Goal: Task Accomplishment & Management: Manage account settings

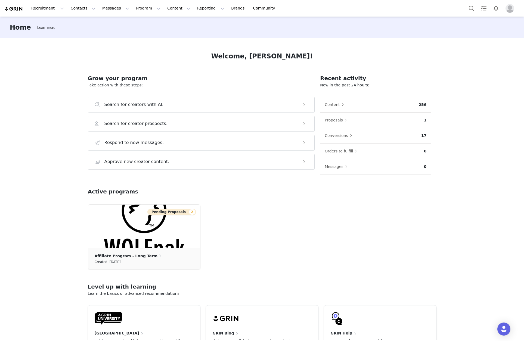
click at [505, 9] on button "Profile" at bounding box center [511, 8] width 17 height 9
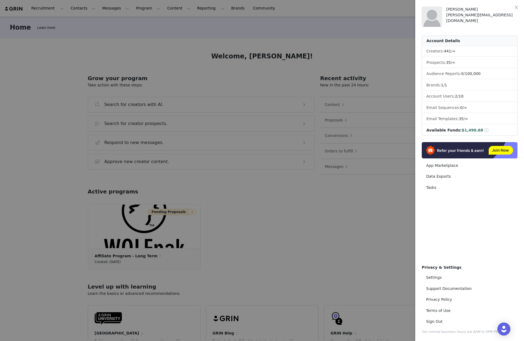
click at [466, 15] on div "[PERSON_NAME][EMAIL_ADDRESS][DOMAIN_NAME]" at bounding box center [481, 17] width 71 height 11
click at [514, 11] on button "Close" at bounding box center [516, 7] width 15 height 15
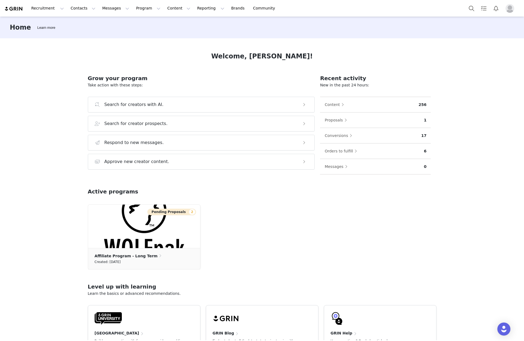
click at [15, 10] on img at bounding box center [13, 8] width 19 height 5
click at [511, 11] on img "Profile" at bounding box center [510, 8] width 9 height 9
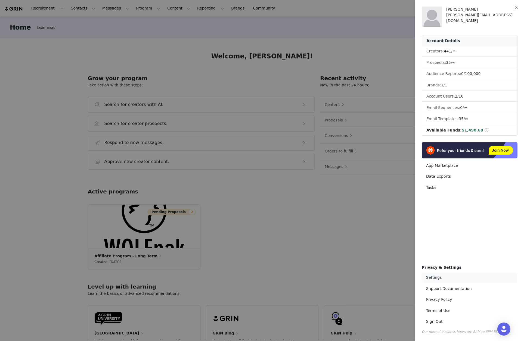
click at [430, 277] on link "Settings" at bounding box center [470, 278] width 96 height 10
select select "UTC"
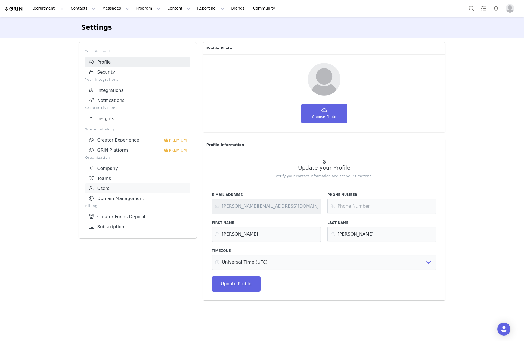
click at [107, 184] on link "Users" at bounding box center [137, 189] width 105 height 10
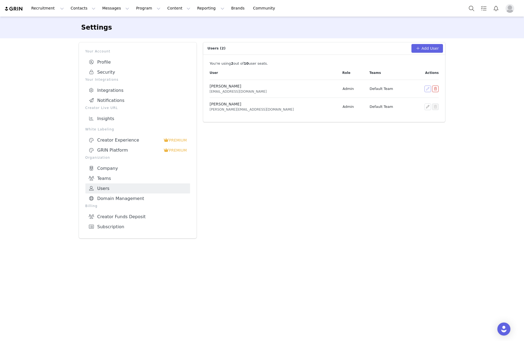
click at [427, 90] on button "button" at bounding box center [428, 89] width 7 height 7
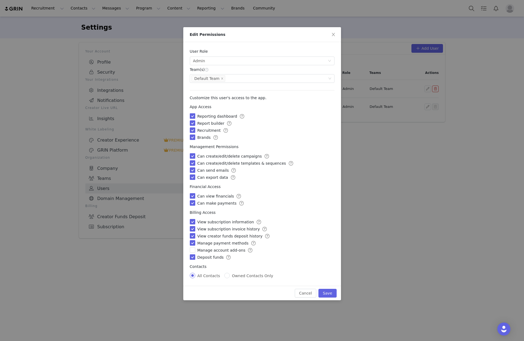
click at [191, 116] on input "checkbox" at bounding box center [192, 115] width 5 height 5
checkbox input "false"
click at [191, 126] on input "checkbox" at bounding box center [192, 123] width 5 height 5
checkbox input "false"
click at [191, 129] on input "checkbox" at bounding box center [192, 130] width 5 height 5
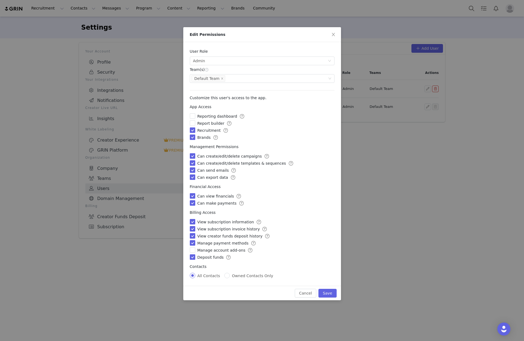
checkbox input "false"
click at [191, 136] on input "checkbox" at bounding box center [192, 137] width 5 height 5
checkbox input "false"
click at [191, 154] on label at bounding box center [192, 157] width 5 height 6
click at [191, 153] on input "checkbox" at bounding box center [192, 155] width 5 height 5
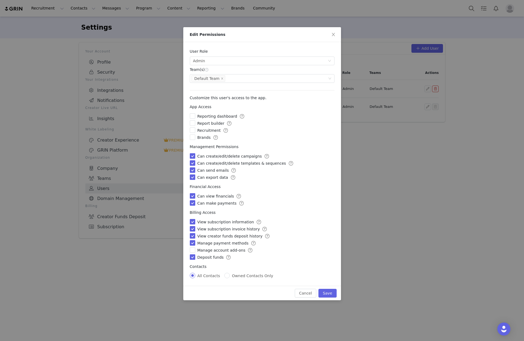
checkbox input "false"
click at [193, 162] on input "checkbox" at bounding box center [192, 163] width 5 height 5
checkbox input "false"
click at [192, 168] on input "checkbox" at bounding box center [192, 170] width 5 height 5
checkbox input "false"
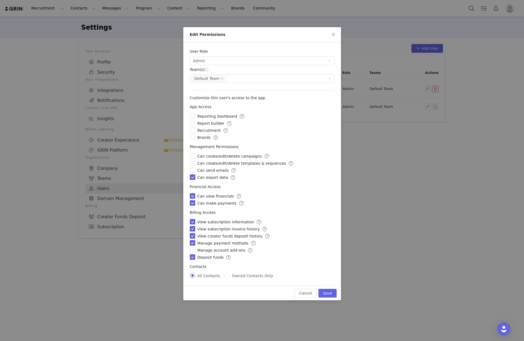
click at [190, 180] on input "checkbox" at bounding box center [192, 177] width 5 height 5
checkbox input "false"
click at [193, 199] on input "checkbox" at bounding box center [192, 195] width 5 height 5
checkbox input "false"
click at [193, 204] on input "checkbox" at bounding box center [192, 203] width 5 height 5
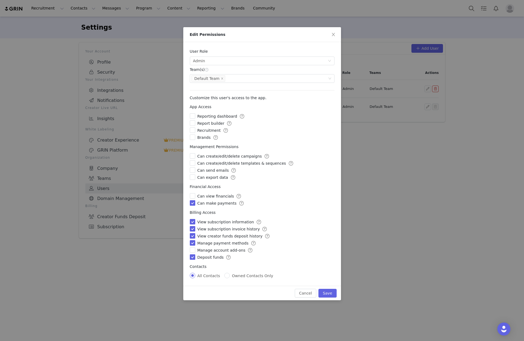
checkbox input "false"
click at [192, 223] on input "checkbox" at bounding box center [192, 221] width 5 height 5
checkbox input "false"
click at [193, 228] on input "checkbox" at bounding box center [192, 228] width 5 height 5
checkbox input "false"
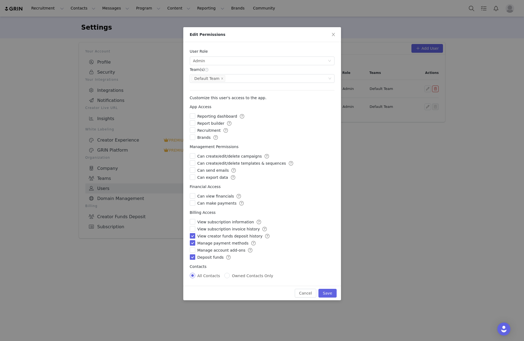
click at [192, 236] on input "checkbox" at bounding box center [192, 235] width 5 height 5
checkbox input "false"
click at [192, 241] on input "checkbox" at bounding box center [192, 243] width 5 height 5
checkbox input "false"
click at [191, 255] on input "checkbox" at bounding box center [192, 257] width 5 height 5
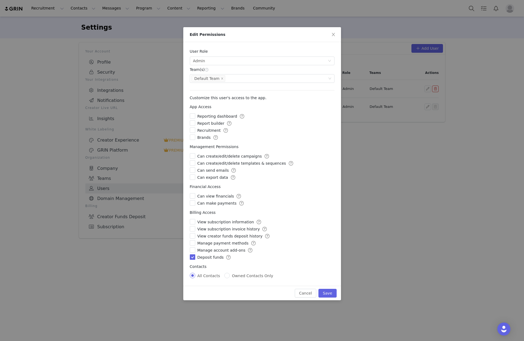
checkbox input "false"
click at [331, 292] on button "Save" at bounding box center [328, 293] width 18 height 9
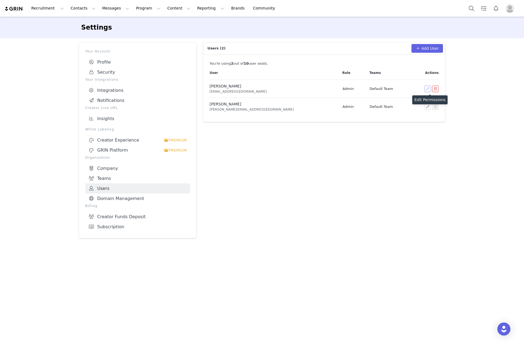
click at [427, 89] on button "button" at bounding box center [428, 89] width 7 height 7
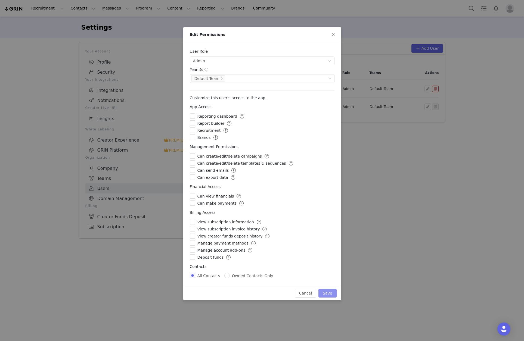
click at [329, 291] on button "Save" at bounding box center [328, 293] width 18 height 9
click at [333, 33] on icon "icon: close" at bounding box center [333, 34] width 4 height 4
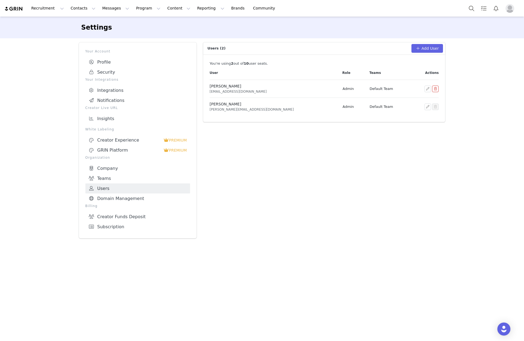
click at [339, 88] on td "Admin" at bounding box center [352, 89] width 27 height 18
click at [426, 88] on button "button" at bounding box center [428, 89] width 7 height 7
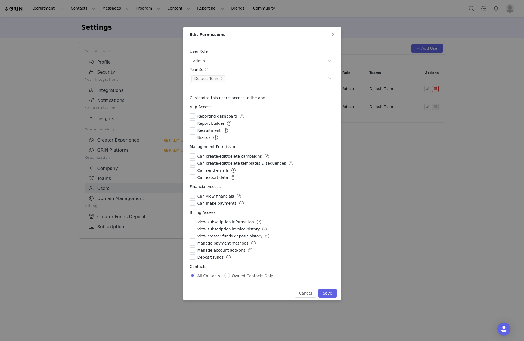
click at [260, 63] on div "Select user role Admin Admins have full access and can add users to the app." at bounding box center [260, 61] width 135 height 8
click at [221, 88] on li "Finance Admin Finance Admins have limited access and can only edit payment info…" at bounding box center [262, 89] width 145 height 9
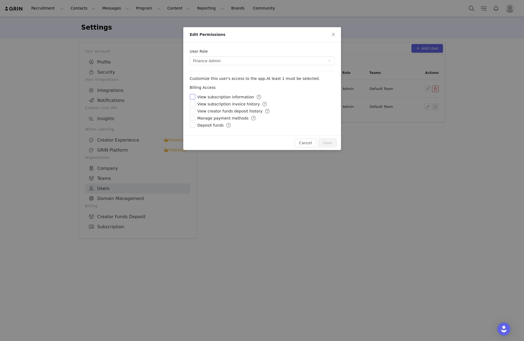
click at [195, 97] on input "checkbox" at bounding box center [192, 96] width 5 height 5
checkbox input "true"
click at [326, 141] on button "Save" at bounding box center [328, 143] width 18 height 9
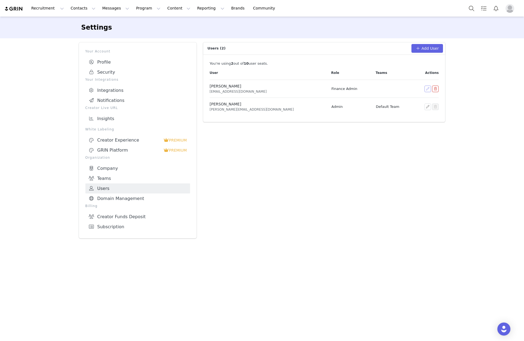
click at [426, 89] on button "button" at bounding box center [428, 89] width 7 height 7
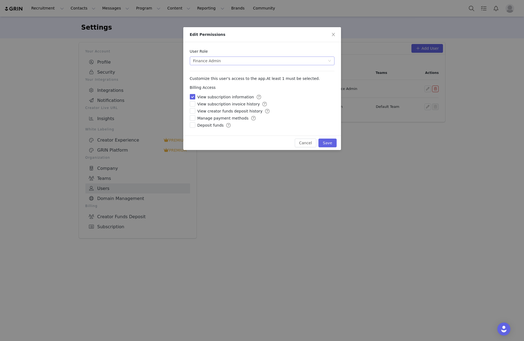
click at [224, 64] on div "Select user role Finance Admin Finance Admins have limited access and can only …" at bounding box center [260, 61] width 135 height 8
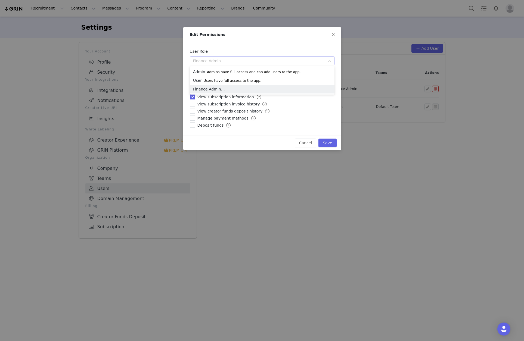
click at [431, 178] on div "Edit Permissions User Role Select user role Finance Admin Finance Admins have l…" at bounding box center [262, 170] width 524 height 341
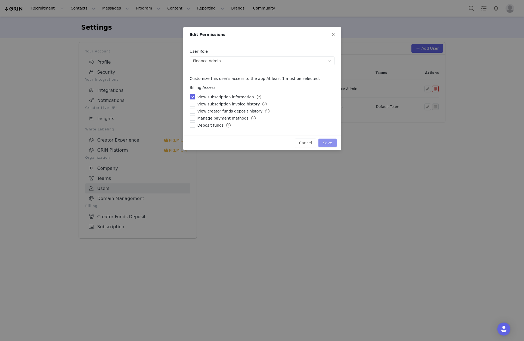
click at [334, 141] on button "Save" at bounding box center [328, 143] width 18 height 9
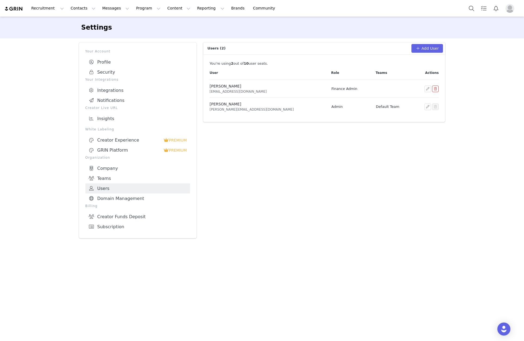
click at [400, 168] on div "Users (2) Add User You're using 2 out of 10 user seat s . User Role Teams Actio…" at bounding box center [324, 140] width 249 height 203
click at [216, 87] on span "[PERSON_NAME]" at bounding box center [226, 86] width 32 height 4
